Goal: Communication & Community: Ask a question

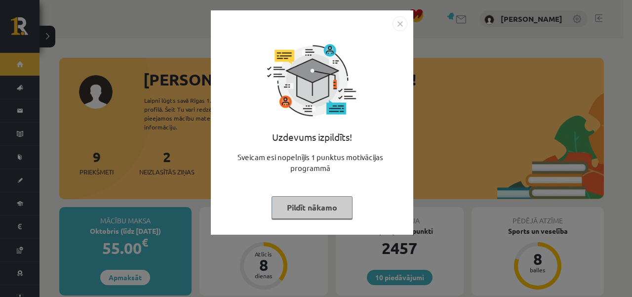
click at [317, 223] on div "Uzdevums izpildīts! Sveicam esi nopelnījis 1 punktus motivācijas programmā Pild…" at bounding box center [312, 129] width 191 height 197
click at [316, 200] on button "Pildīt nākamo" at bounding box center [311, 207] width 81 height 23
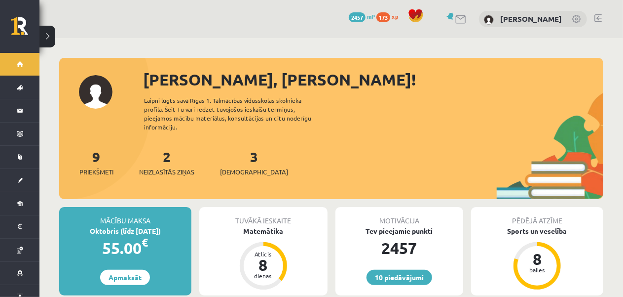
click at [163, 151] on div "2 Neizlasītās ziņas" at bounding box center [166, 161] width 55 height 31
click at [164, 150] on div "2 Neizlasītās ziņas" at bounding box center [166, 161] width 55 height 31
click at [169, 153] on link "2 Neizlasītās ziņas" at bounding box center [166, 162] width 55 height 29
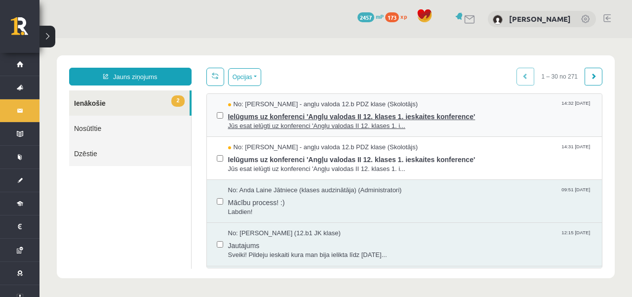
click at [322, 122] on span "Jūs esat ielūgti uz konferenci 'Angļu valodas II 12. klases 1. i..." at bounding box center [410, 125] width 364 height 9
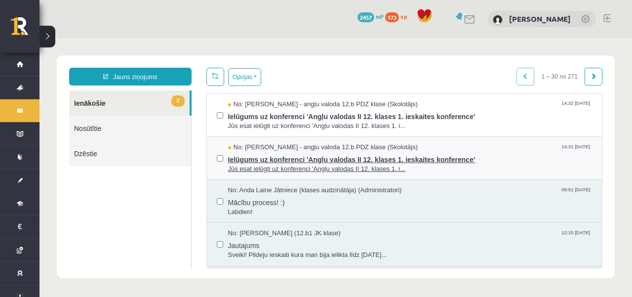
click at [330, 147] on span "No: [PERSON_NAME] - angļu valoda 12.b PDZ klase (Skolotājs)" at bounding box center [323, 147] width 190 height 9
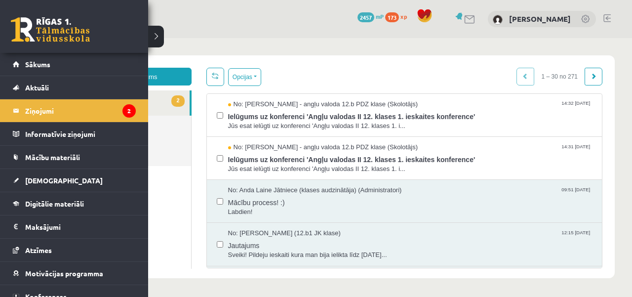
click at [11, 34] on link at bounding box center [50, 29] width 79 height 25
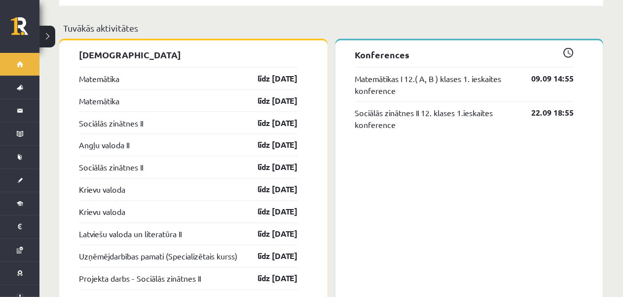
scroll to position [740, 0]
